Goal: Task Accomplishment & Management: Use online tool/utility

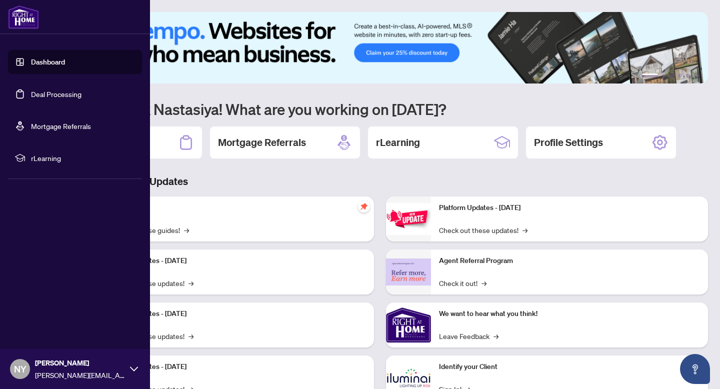
click at [22, 15] on img at bounding box center [23, 17] width 31 height 24
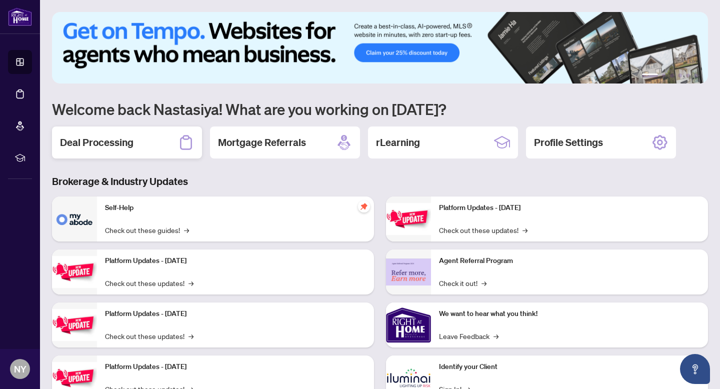
click at [123, 139] on h2 "Deal Processing" at bounding box center [96, 142] width 73 height 14
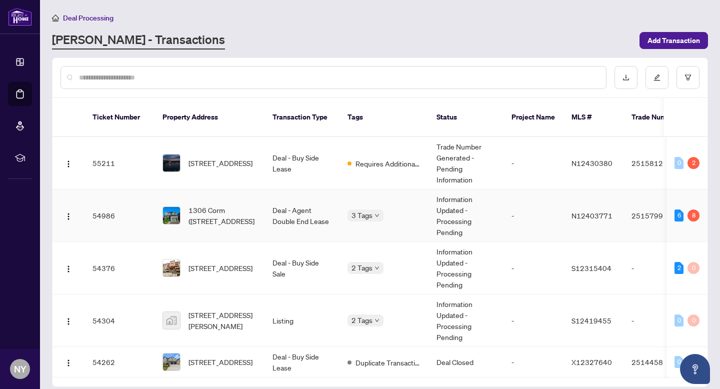
click at [216, 210] on span "1306 Corm ([STREET_ADDRESS]" at bounding box center [222, 215] width 68 height 22
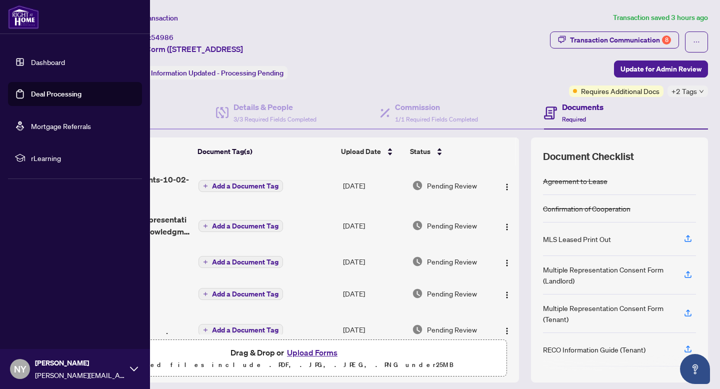
click at [25, 21] on img at bounding box center [23, 17] width 31 height 24
